Goal: Contribute content: Contribute content

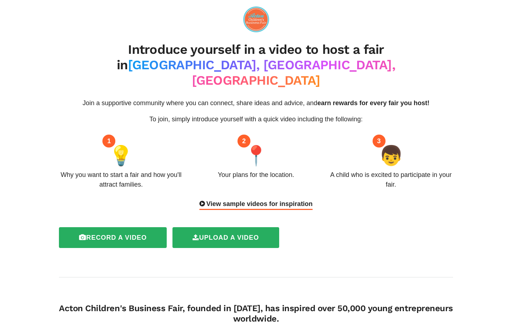
click at [234, 199] on div "View sample videos for inspiration" at bounding box center [255, 204] width 113 height 11
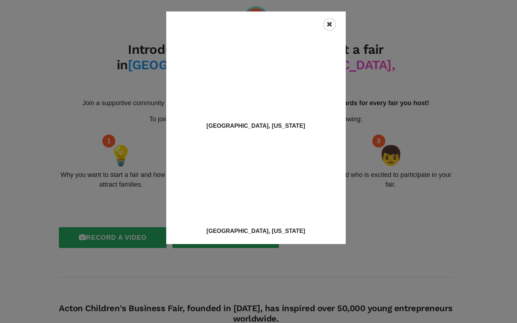
click at [330, 22] on icon "Close" at bounding box center [330, 24] width 6 height 7
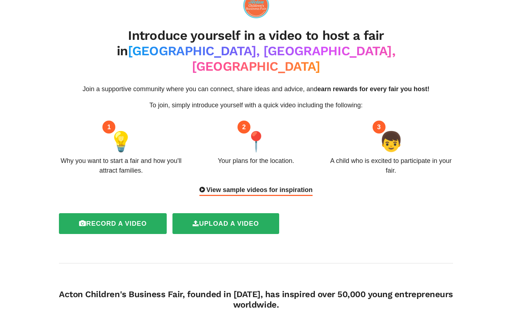
click at [512, 63] on html "Introduce yourself in a video to host a fair in [GEOGRAPHIC_DATA], [GEOGRAPHIC_…" at bounding box center [256, 147] width 512 height 323
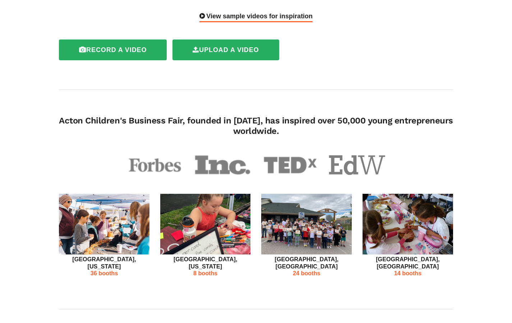
scroll to position [193, 0]
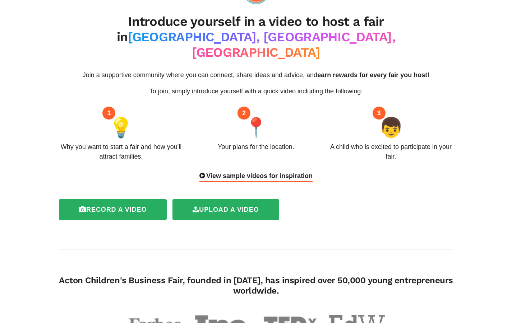
click at [512, 60] on html "Introduce yourself in a video to host a fair in [GEOGRAPHIC_DATA], [GEOGRAPHIC_…" at bounding box center [256, 133] width 512 height 323
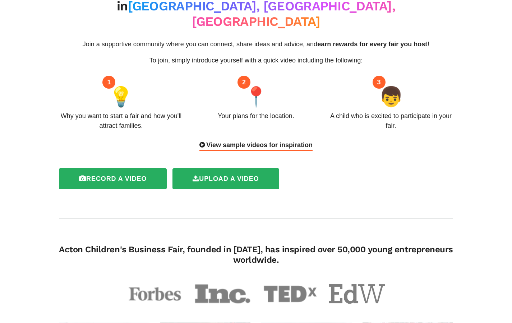
scroll to position [0, 0]
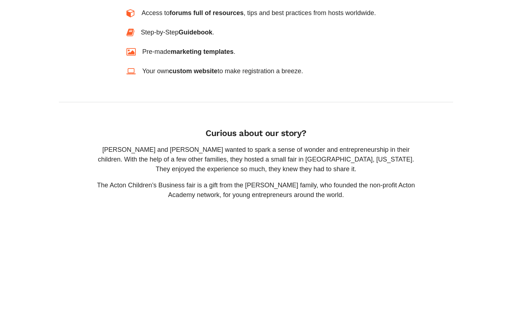
scroll to position [661, 0]
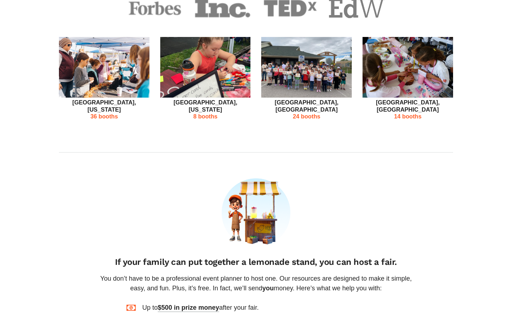
drag, startPoint x: 517, startPoint y: 138, endPoint x: 517, endPoint y: 166, distance: 27.7
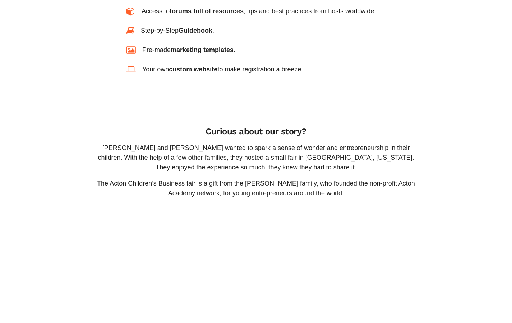
drag, startPoint x: 517, startPoint y: 166, endPoint x: 517, endPoint y: 177, distance: 11.5
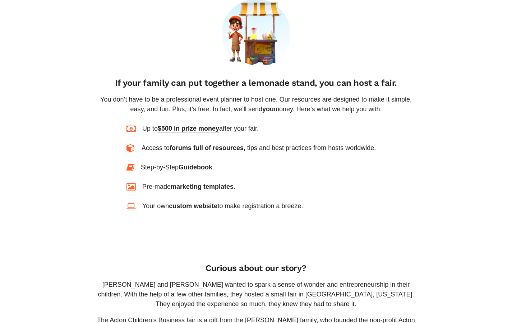
scroll to position [525, 0]
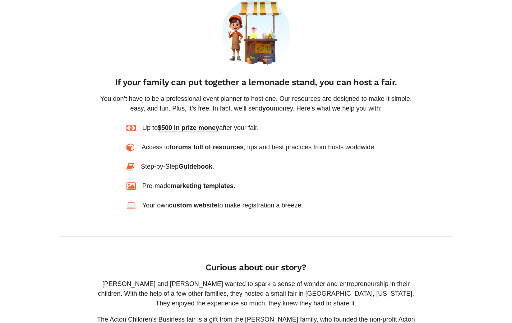
drag, startPoint x: 517, startPoint y: 177, endPoint x: 517, endPoint y: 145, distance: 32.3
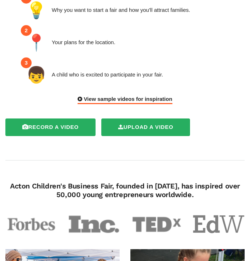
scroll to position [149, 0]
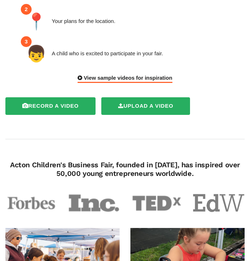
click at [147, 74] on div "View sample videos for inspiration" at bounding box center [125, 78] width 94 height 9
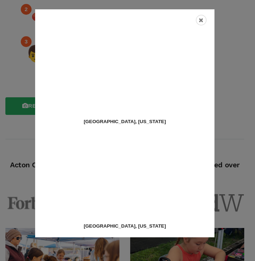
click at [239, 88] on div "[GEOGRAPHIC_DATA], [US_STATE] [GEOGRAPHIC_DATA], [US_STATE]" at bounding box center [127, 130] width 255 height 261
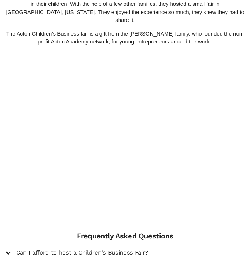
scroll to position [885, 0]
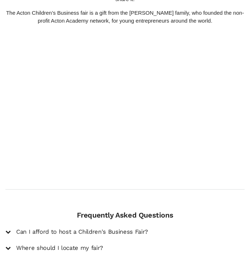
click at [67, 212] on div "Frequently Asked Questions Can I afford to host a Children's Business Fair? Hos…" at bounding box center [125, 264] width 250 height 106
click at [67, 228] on h5 "Can I afford to host a Children's Business Fair?" at bounding box center [82, 231] width 132 height 7
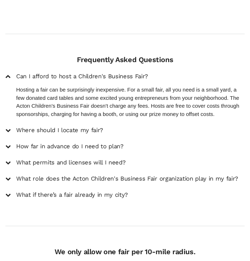
scroll to position [1043, 0]
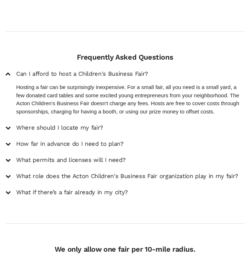
click at [61, 124] on h5 "Where should I locate my fair?" at bounding box center [59, 127] width 87 height 7
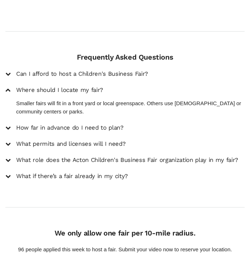
click at [61, 124] on h5 "How far in advance do I need to plan?" at bounding box center [69, 127] width 107 height 7
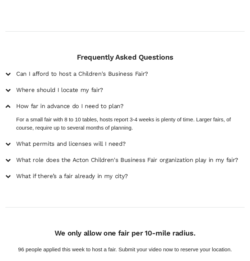
click at [61, 140] on h5 "What permits and licenses will I need?" at bounding box center [70, 143] width 109 height 7
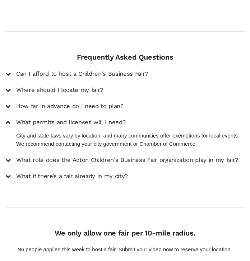
click at [57, 157] on h5 "What role does the Acton Children's Business Fair organization play in my fair?" at bounding box center [127, 160] width 222 height 7
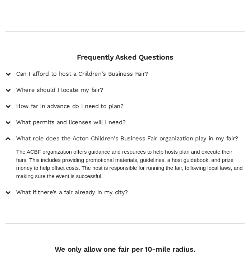
click at [57, 189] on h5 "What if there’s a fair already in my city?" at bounding box center [72, 192] width 112 height 7
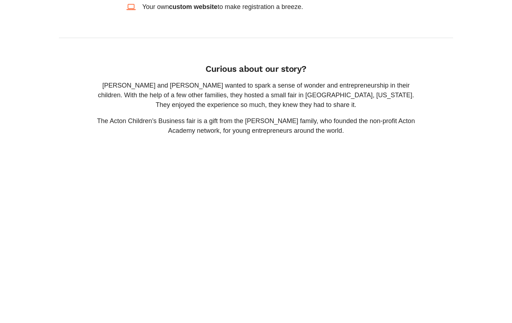
scroll to position [740, 0]
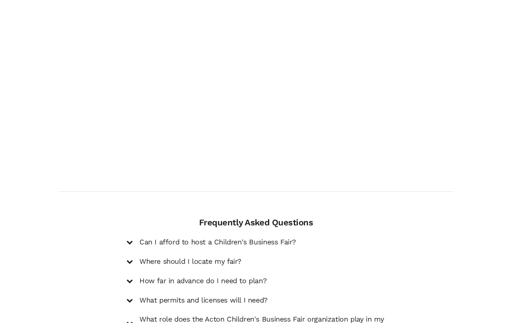
drag, startPoint x: 517, startPoint y: 201, endPoint x: 517, endPoint y: 233, distance: 32.3
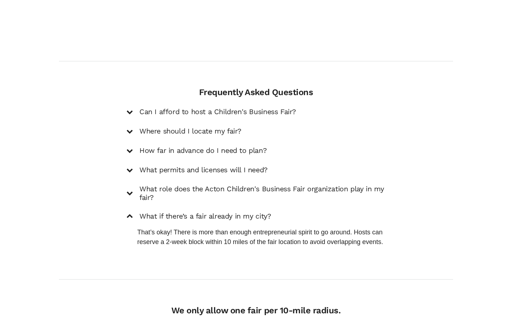
drag, startPoint x: 517, startPoint y: 227, endPoint x: 517, endPoint y: 265, distance: 38.8
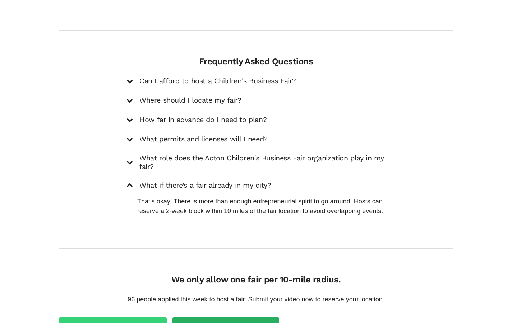
click at [129, 318] on label "Record a video" at bounding box center [113, 328] width 108 height 21
click at [131, 318] on label "Record a video" at bounding box center [110, 328] width 102 height 21
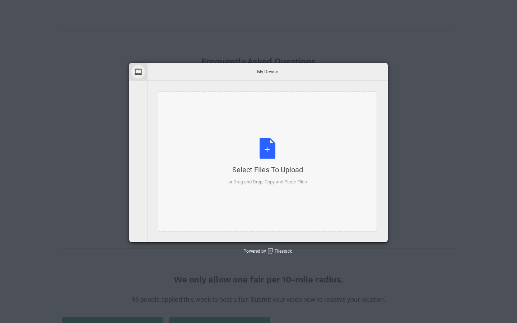
click at [295, 130] on div "Select Files to Upload or Drag and Drop, Copy and Paste Files" at bounding box center [267, 162] width 219 height 140
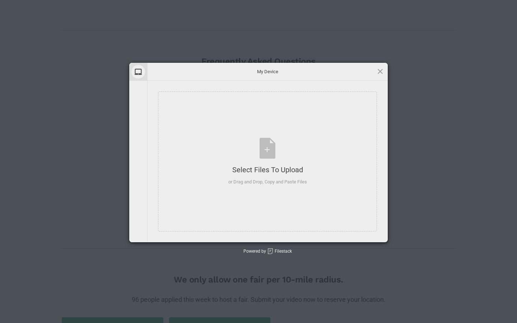
click at [341, 66] on div "My Device" at bounding box center [267, 72] width 241 height 18
click at [339, 53] on div "My Device My Device Select Files to Upload or Drag and Drop, Copy and Paste Fil…" at bounding box center [258, 161] width 517 height 323
click at [167, 264] on div "My Device My Device Select Files to Upload or Drag and Drop, Copy and Paste Fil…" at bounding box center [258, 161] width 517 height 323
click at [462, 159] on div "My Device My Device Select Files to Upload or Drag and Drop, Copy and Paste Fil…" at bounding box center [258, 161] width 517 height 323
click at [383, 74] on span at bounding box center [380, 72] width 8 height 8
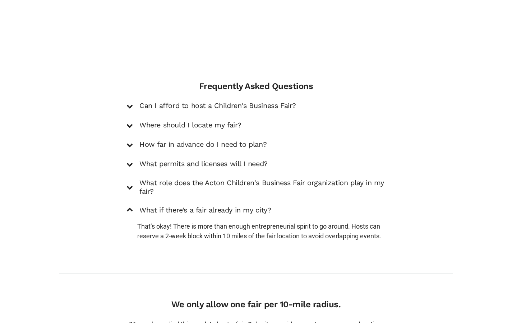
scroll to position [1022, 0]
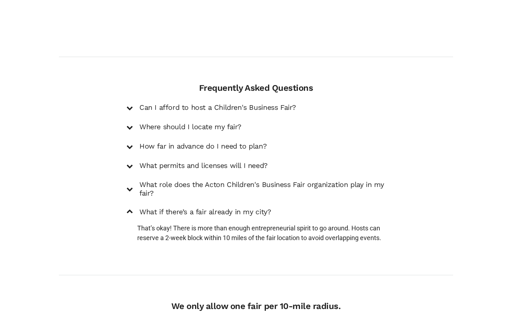
drag, startPoint x: 517, startPoint y: 270, endPoint x: 517, endPoint y: 264, distance: 6.5
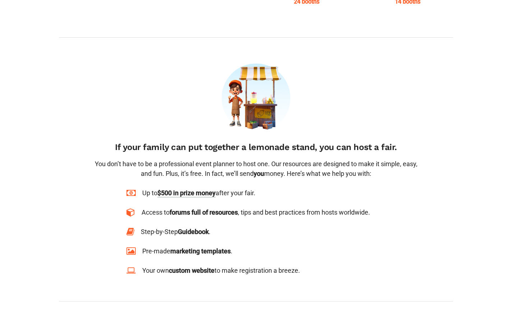
scroll to position [465, 0]
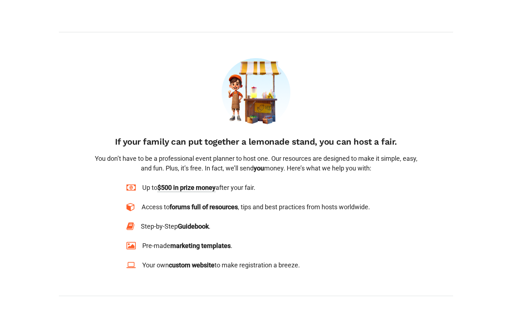
drag, startPoint x: 517, startPoint y: 264, endPoint x: 517, endPoint y: 134, distance: 129.3
click at [364, 202] on div "Access to forums full of resources , tips and best practices from hosts worldwi…" at bounding box center [256, 207] width 228 height 10
click at [207, 184] on span "$500 in prize money" at bounding box center [186, 188] width 58 height 9
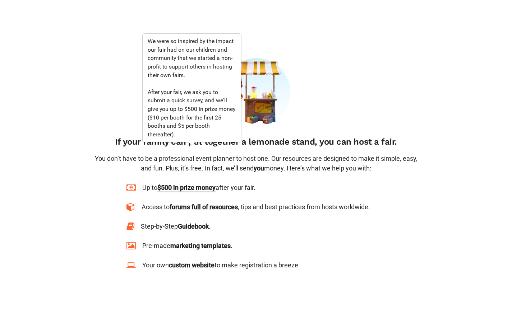
click at [272, 154] on p "You don’t have to be a professional event planner to host one. Our resources ar…" at bounding box center [256, 163] width 327 height 19
